Goal: Register for event/course

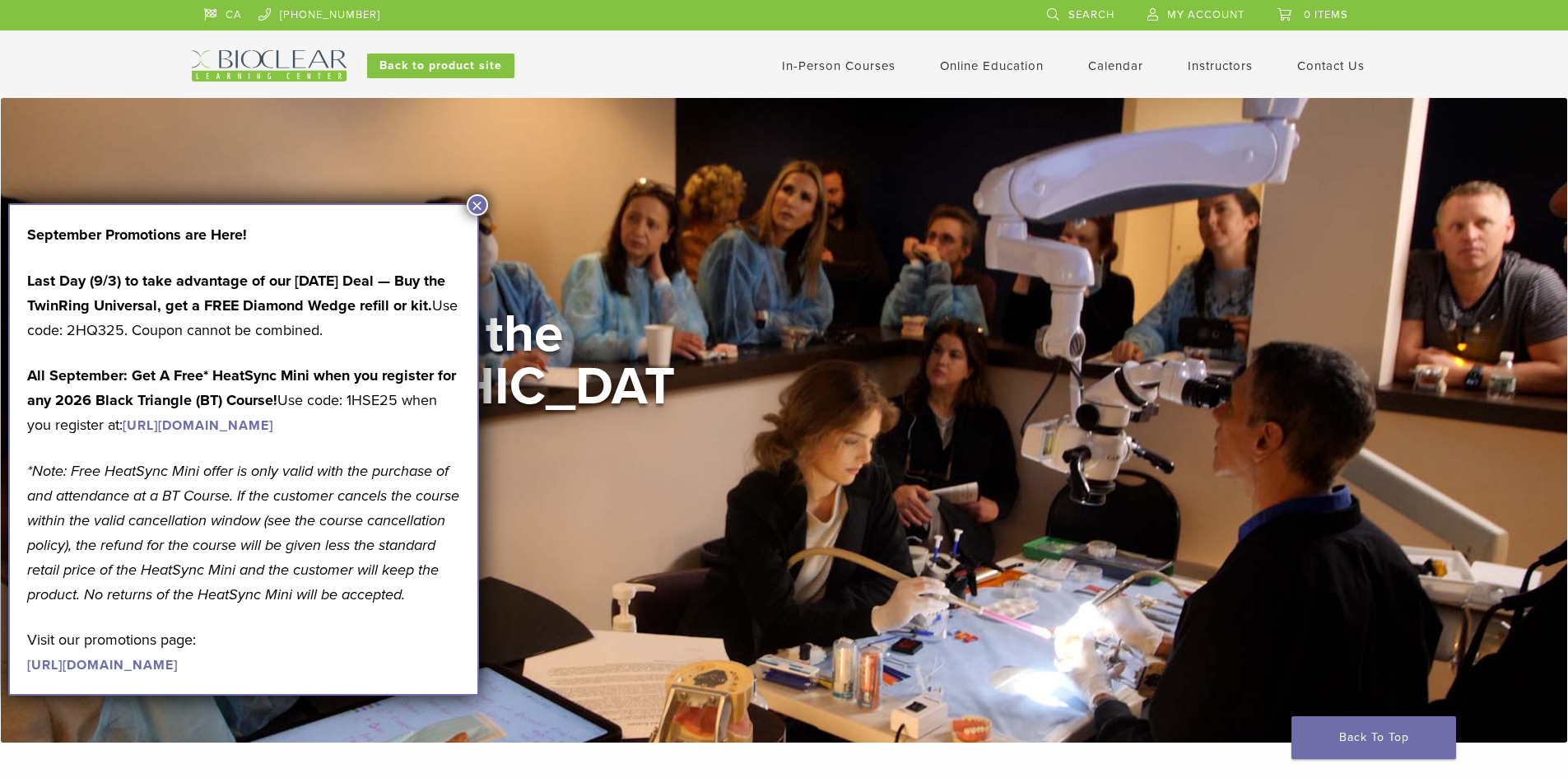
click at [801, 367] on div "Welcome to the [GEOGRAPHIC_DATA] View Courses" at bounding box center [784, 421] width 1185 height 226
click at [847, 63] on link "In-Person Courses" at bounding box center [839, 66] width 114 height 15
click at [470, 207] on button "×" at bounding box center [477, 204] width 22 height 22
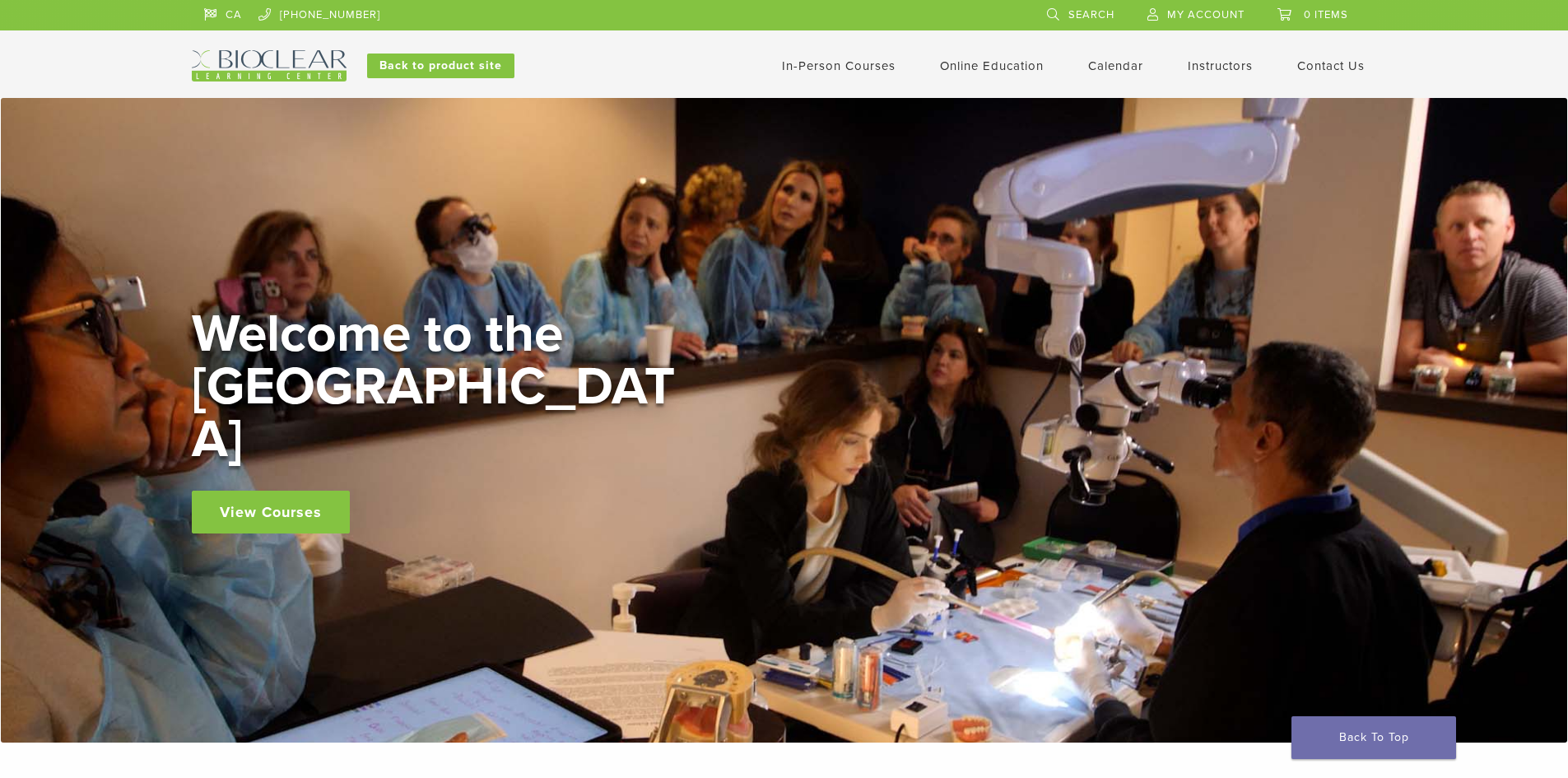
click at [858, 66] on link "In-Person Courses" at bounding box center [839, 66] width 114 height 15
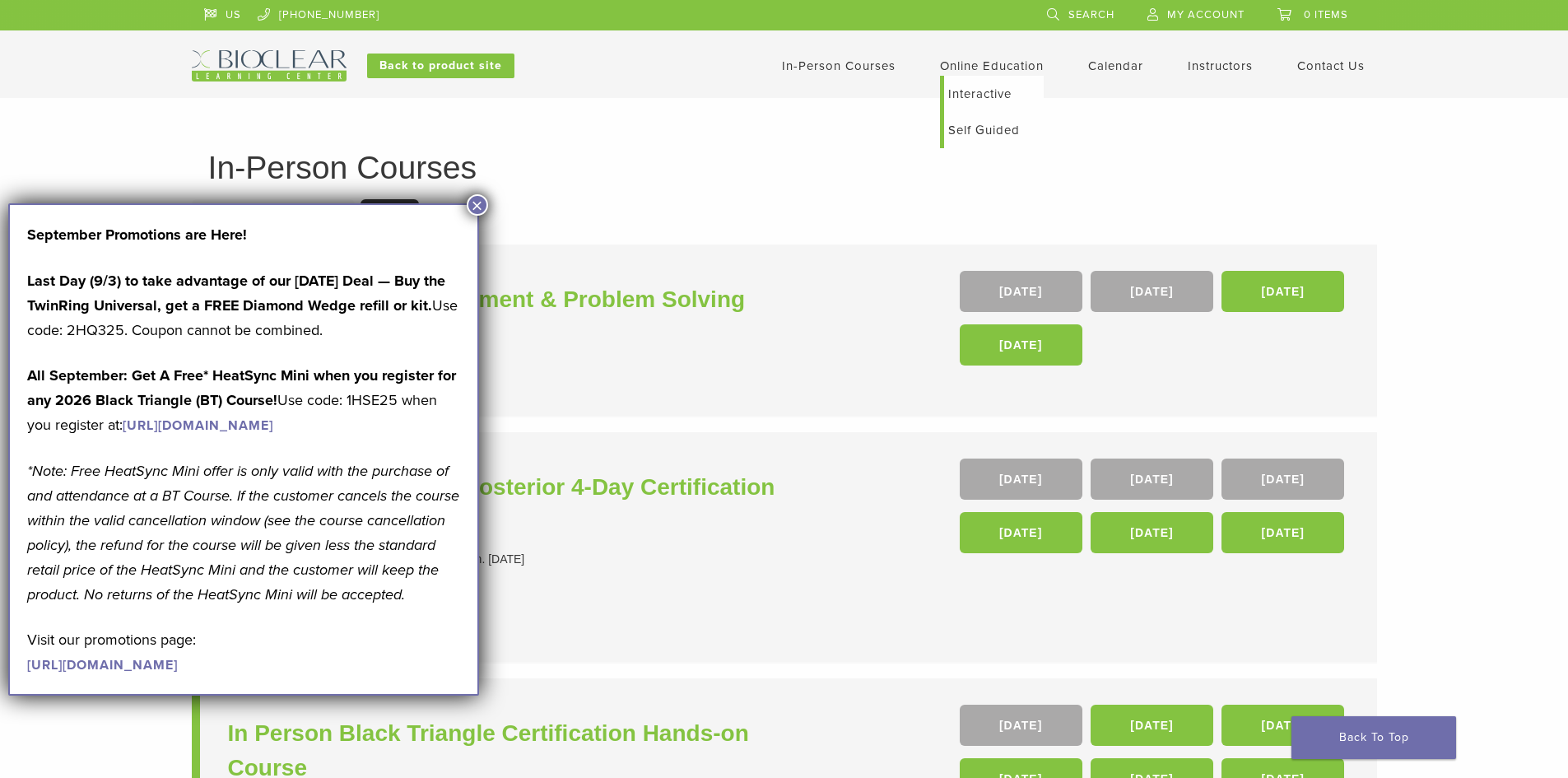
click at [973, 94] on link "Interactive" at bounding box center [994, 94] width 99 height 36
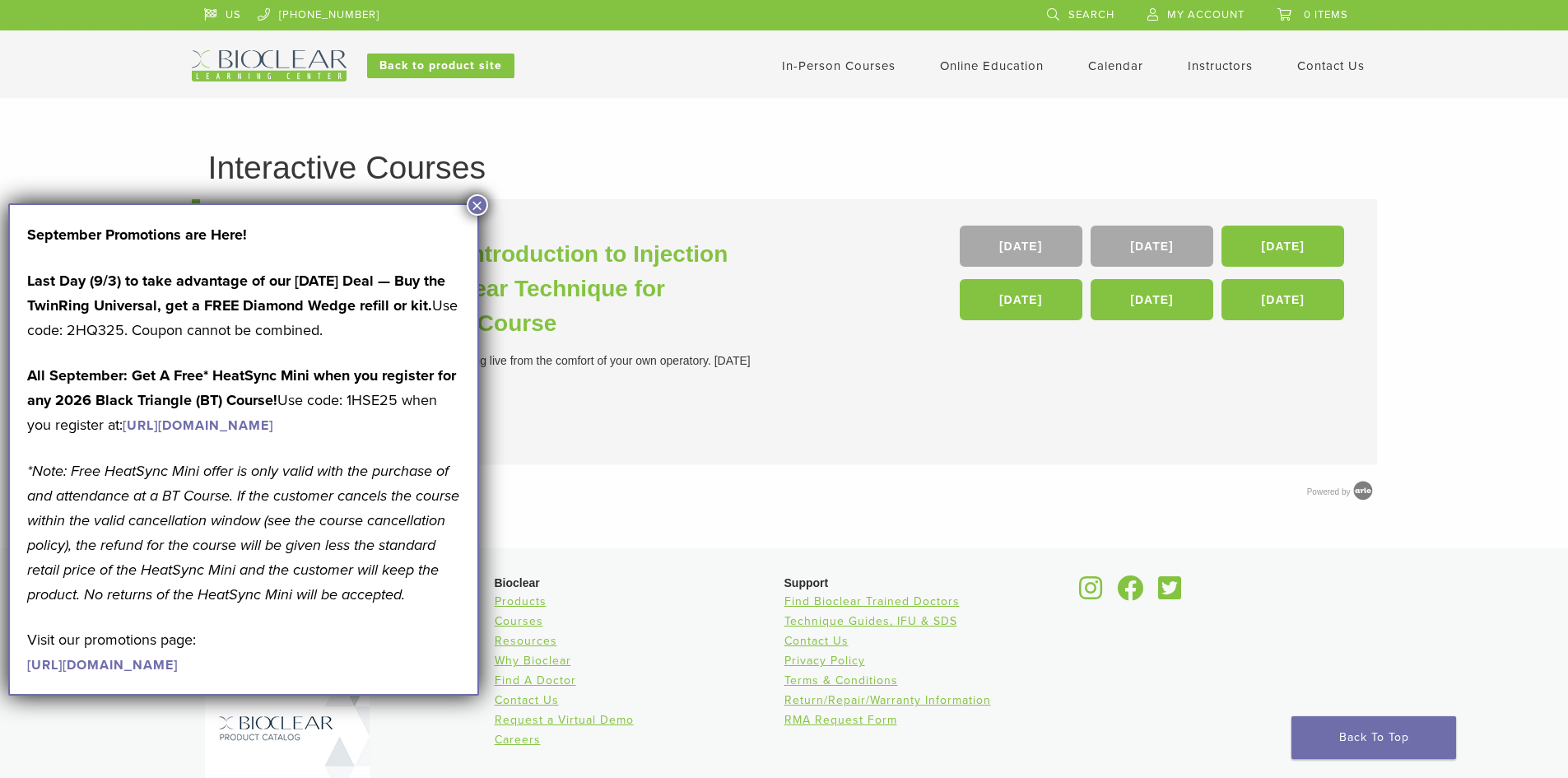
click at [773, 76] on div "In-Person Courses Online Education Interactive Self Guided Calendar Instructors…" at bounding box center [945, 66] width 887 height 31
